Goal: Information Seeking & Learning: Learn about a topic

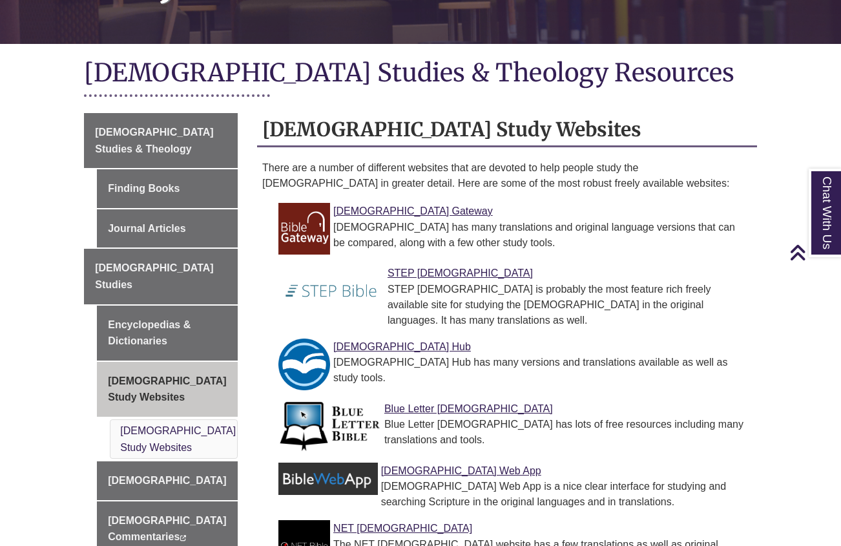
scroll to position [278, 0]
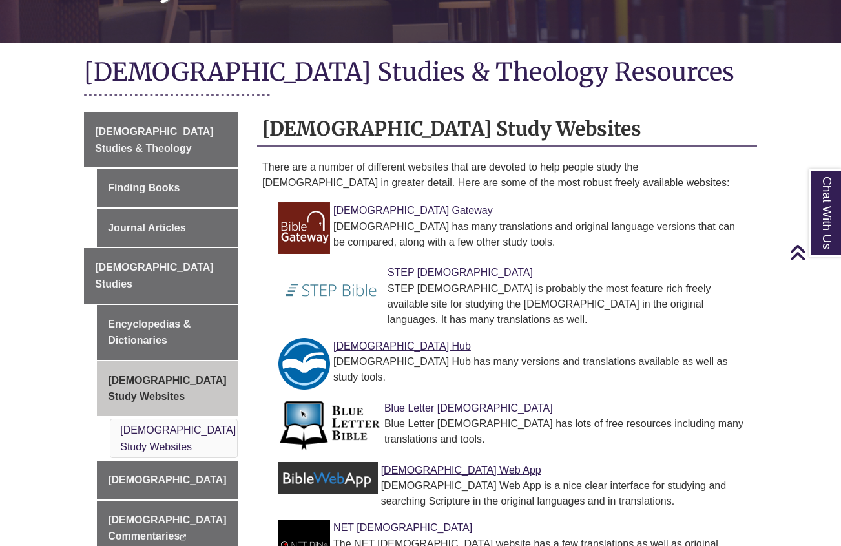
click at [441, 403] on link "Blue Letter Bible" at bounding box center [469, 408] width 169 height 11
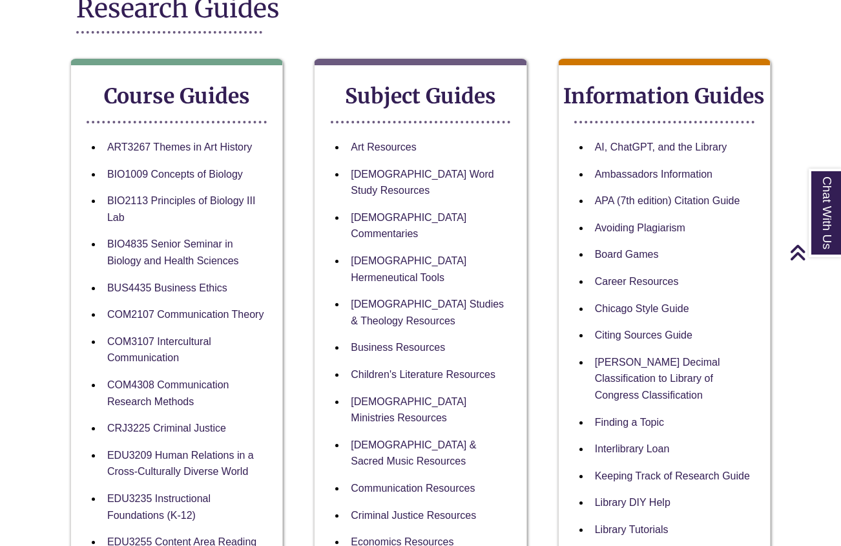
scroll to position [188, 1]
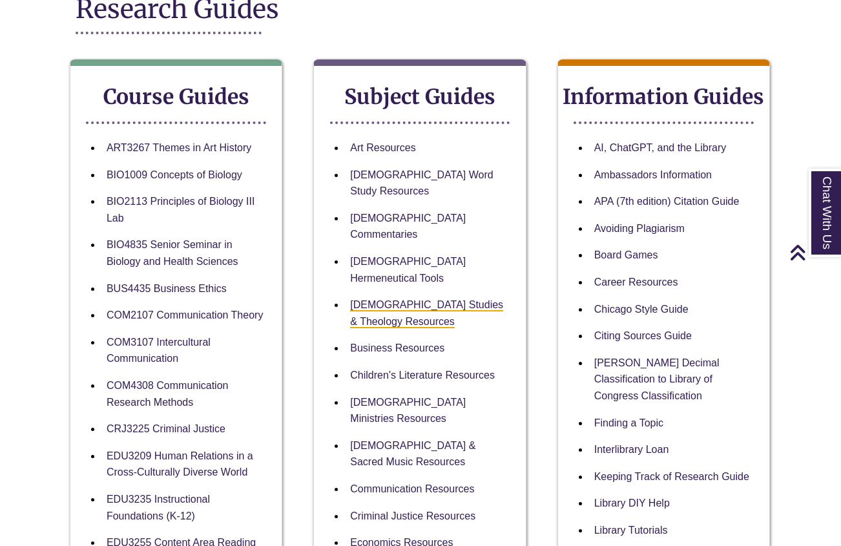
click at [407, 299] on link "Biblical Studies & Theology Resources" at bounding box center [426, 313] width 153 height 29
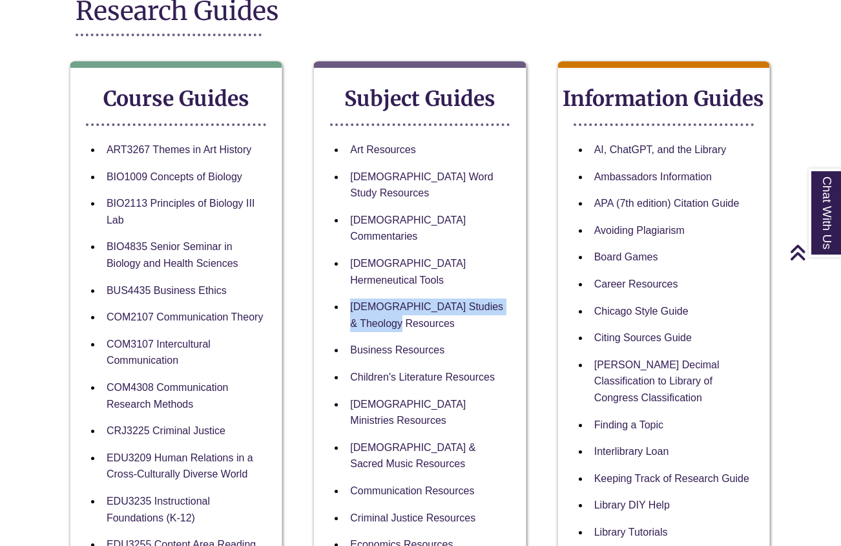
click at [448, 293] on li "Biblical Studies & Theology Resources" at bounding box center [430, 314] width 170 height 43
drag, startPoint x: 401, startPoint y: 267, endPoint x: 357, endPoint y: 253, distance: 45.6
click at [357, 293] on li "Biblical Studies & Theology Resources" at bounding box center [430, 314] width 170 height 43
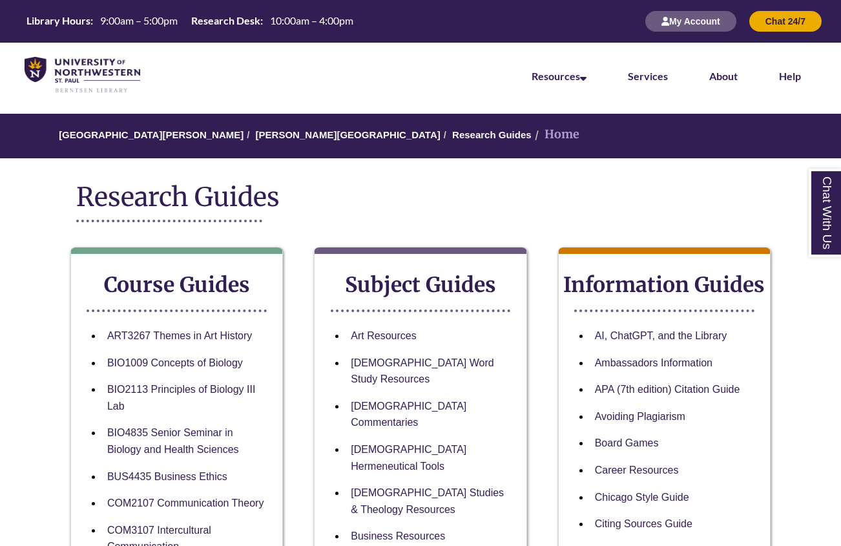
scroll to position [186, 1]
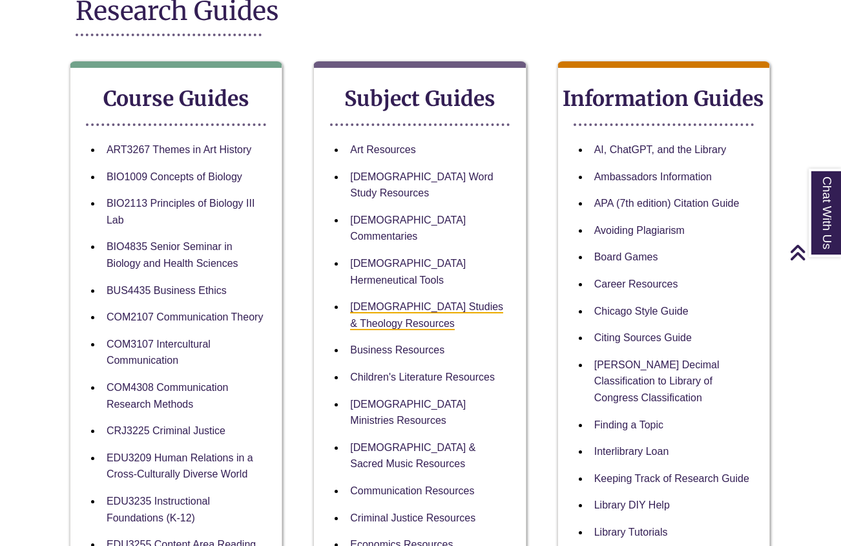
click at [379, 301] on link "[DEMOGRAPHIC_DATA] Studies & Theology Resources" at bounding box center [426, 315] width 153 height 29
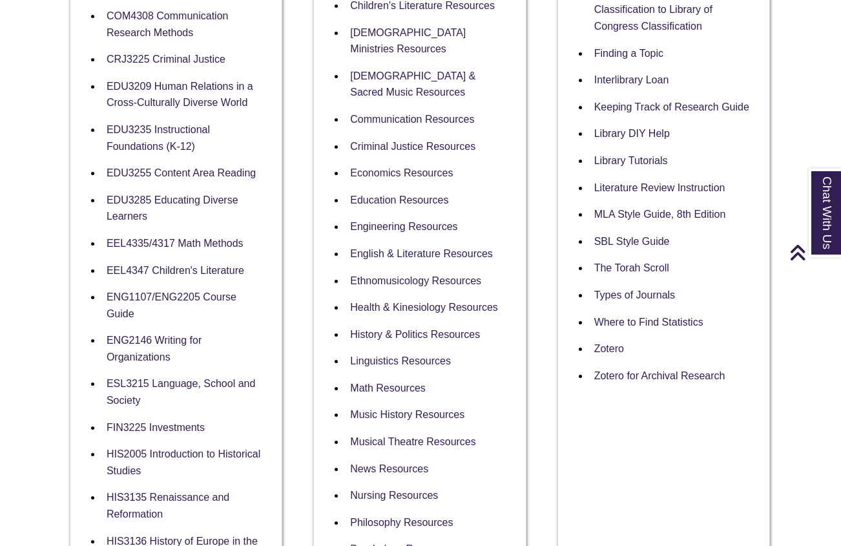
scroll to position [560, 1]
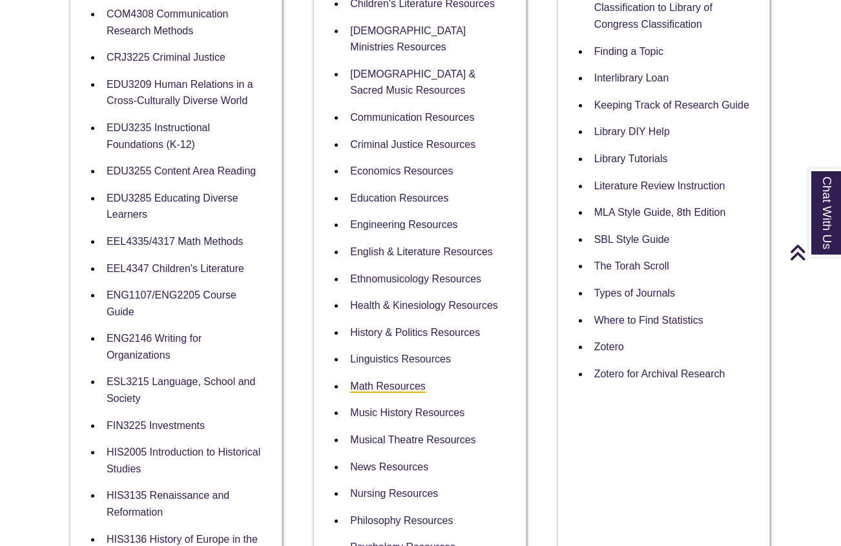
click at [415, 381] on link "Math Resources" at bounding box center [388, 387] width 76 height 12
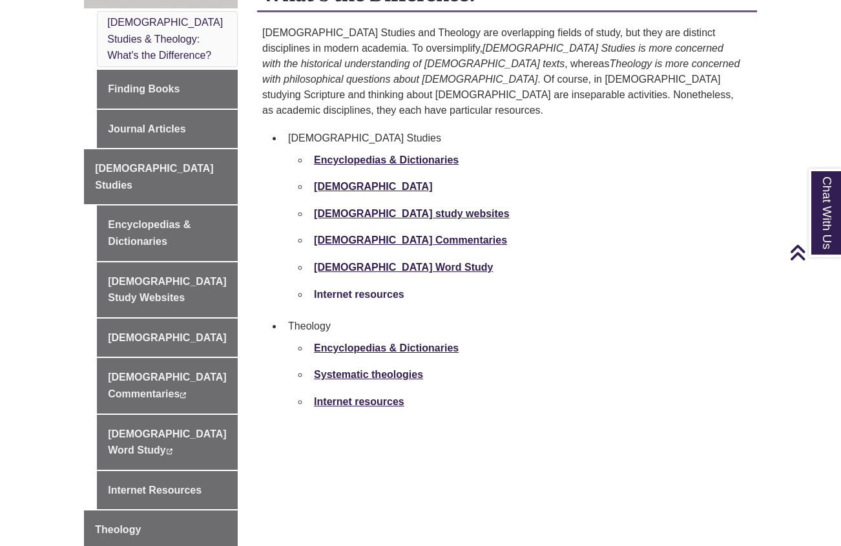
scroll to position [435, 1]
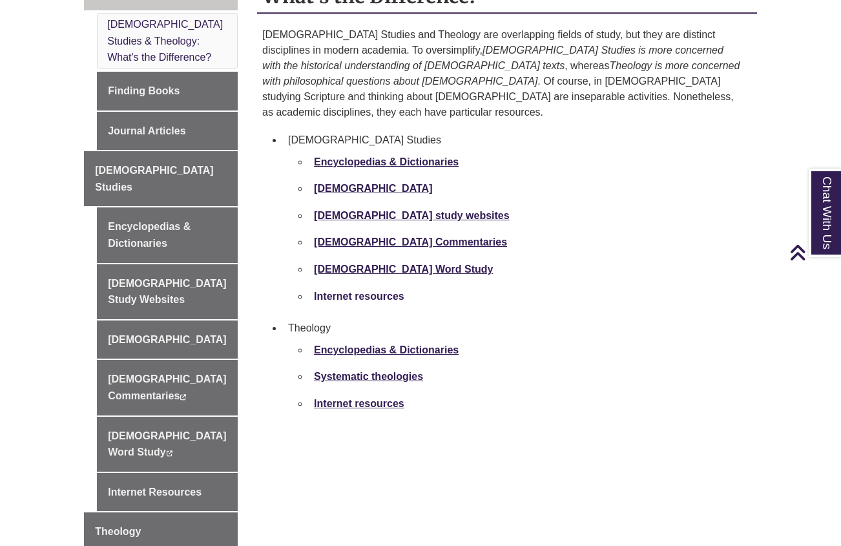
click at [361, 291] on strong "Internet resources" at bounding box center [359, 296] width 90 height 11
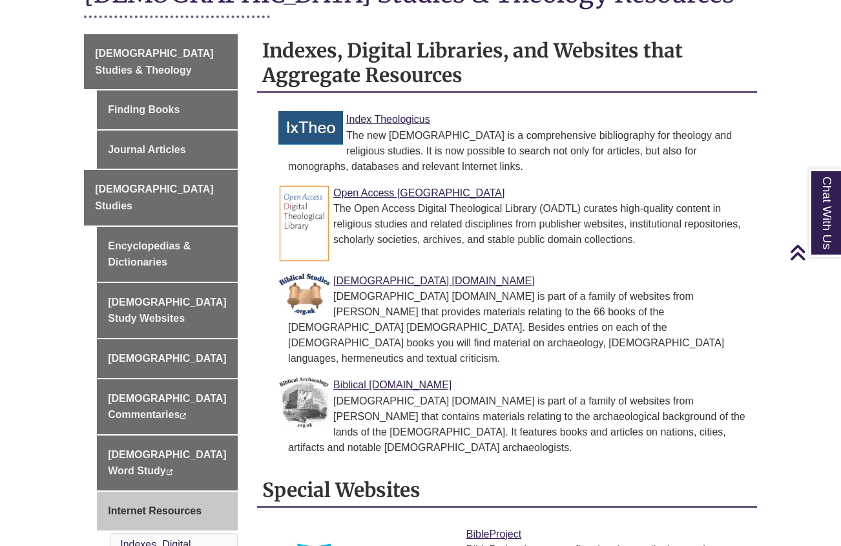
scroll to position [357, 0]
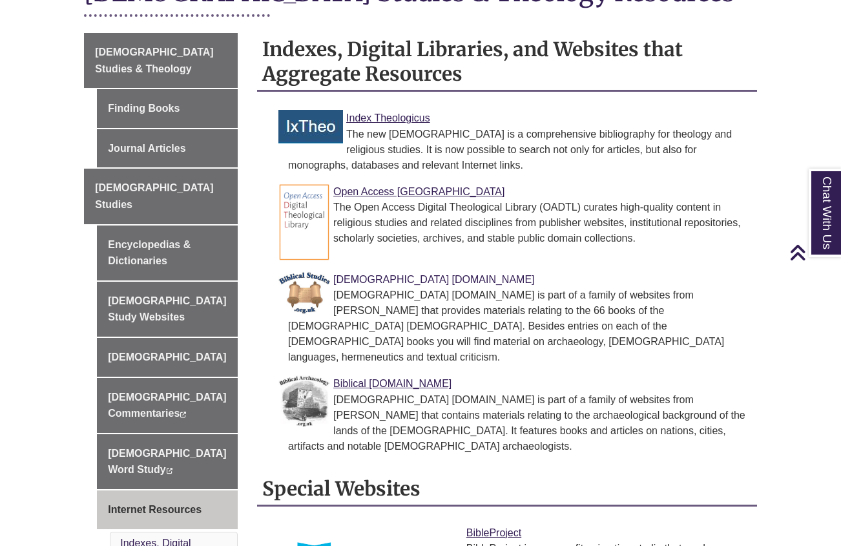
click at [370, 274] on link "Biblical Studies.org.uk" at bounding box center [433, 279] width 201 height 11
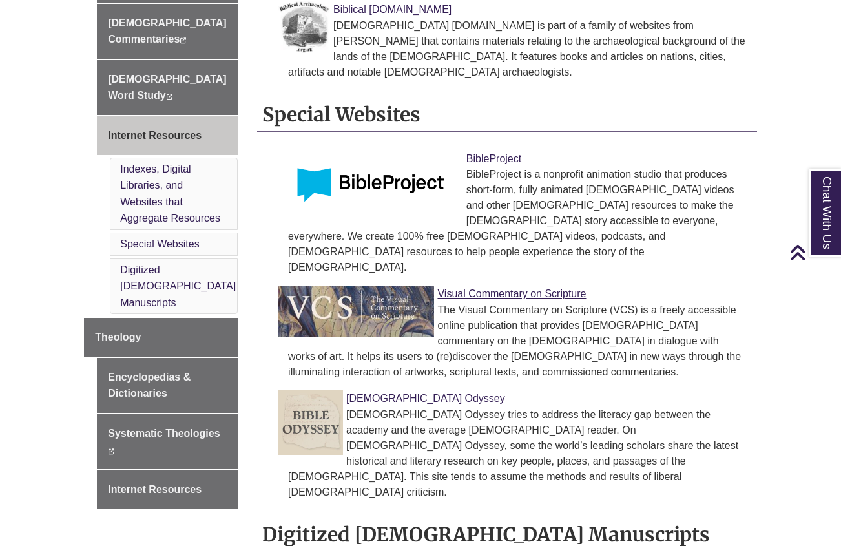
scroll to position [732, 0]
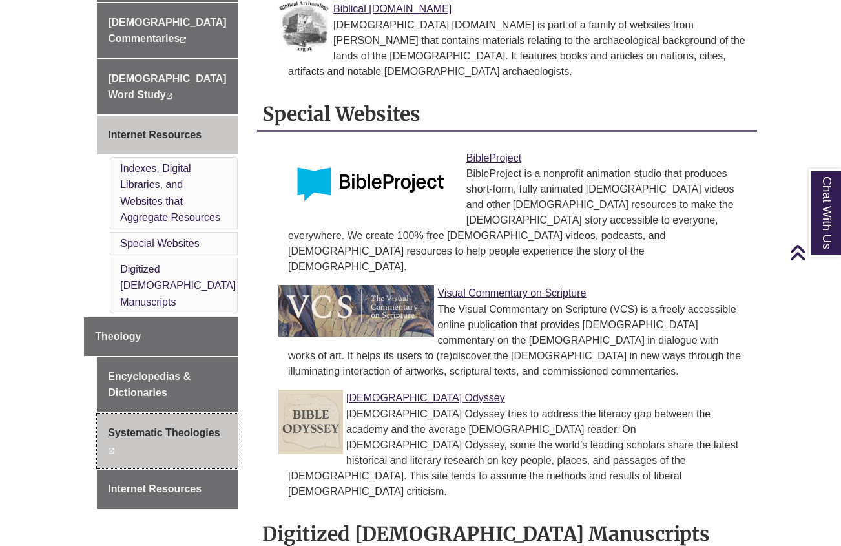
click at [168, 414] on link "Systematic Theologies This link opens in a new window This link opens in a new …" at bounding box center [167, 441] width 141 height 55
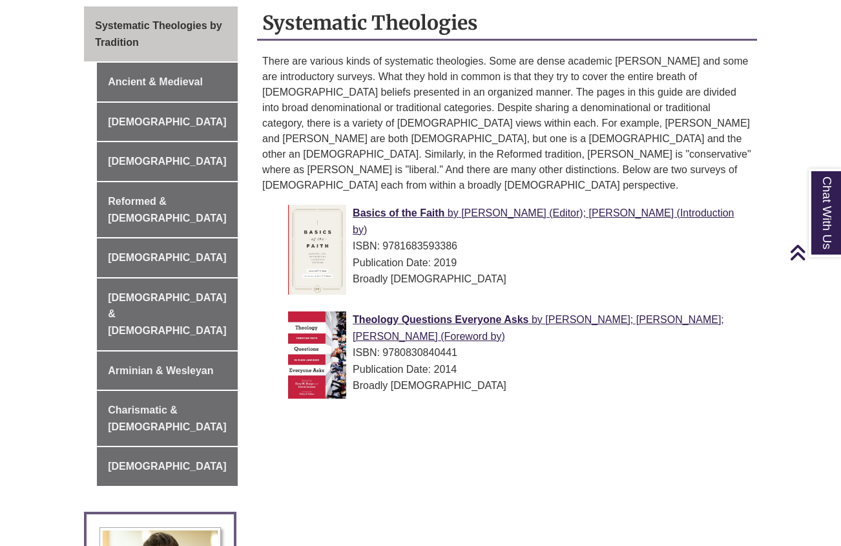
scroll to position [391, 0]
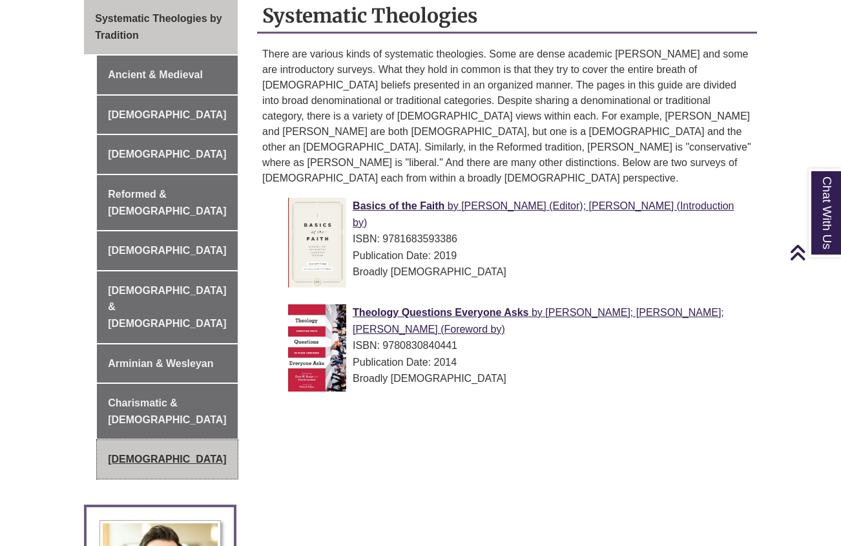
click at [122, 440] on link "Baptist" at bounding box center [167, 459] width 141 height 39
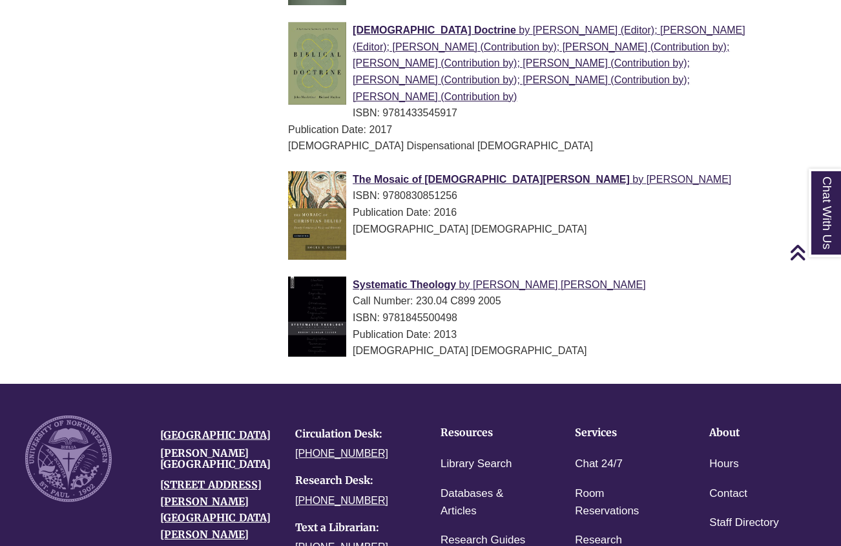
scroll to position [1317, 0]
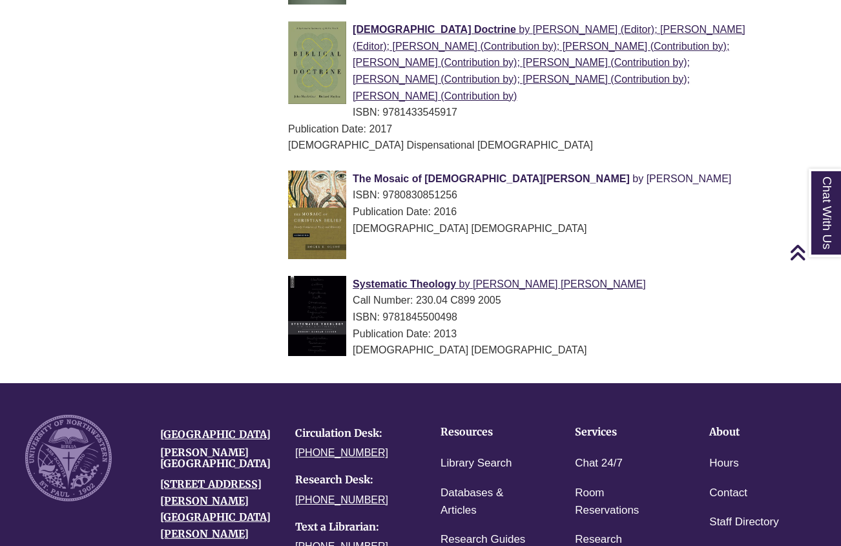
click at [454, 173] on span "The Mosaic of [DEMOGRAPHIC_DATA][PERSON_NAME]" at bounding box center [491, 178] width 277 height 11
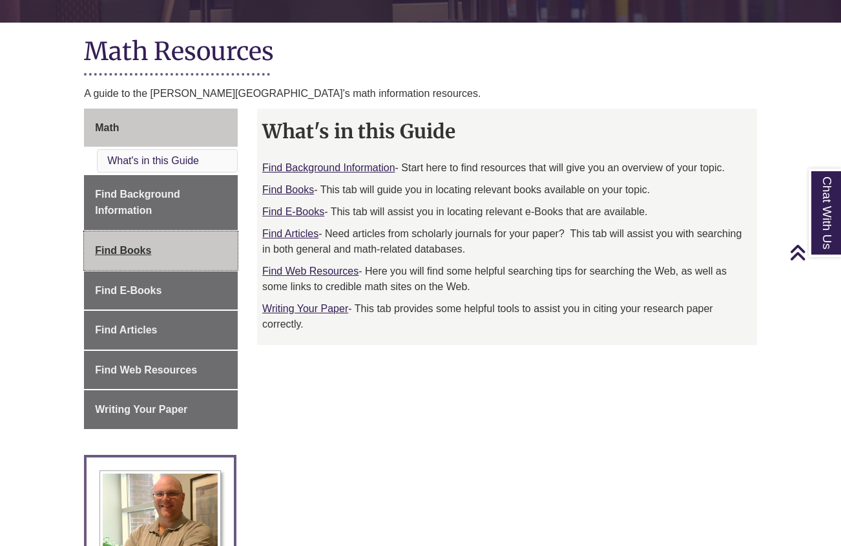
scroll to position [288, 0]
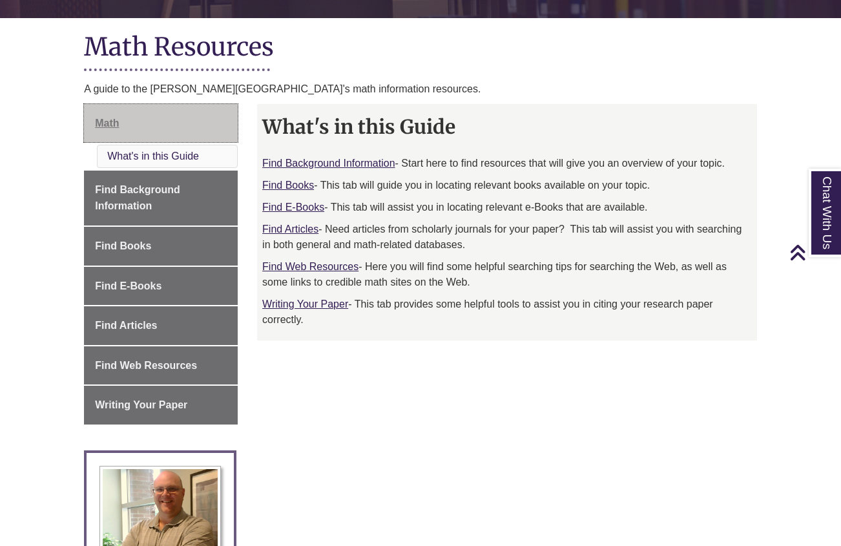
click at [110, 120] on span "Math" at bounding box center [107, 123] width 24 height 11
